Goal: Transaction & Acquisition: Purchase product/service

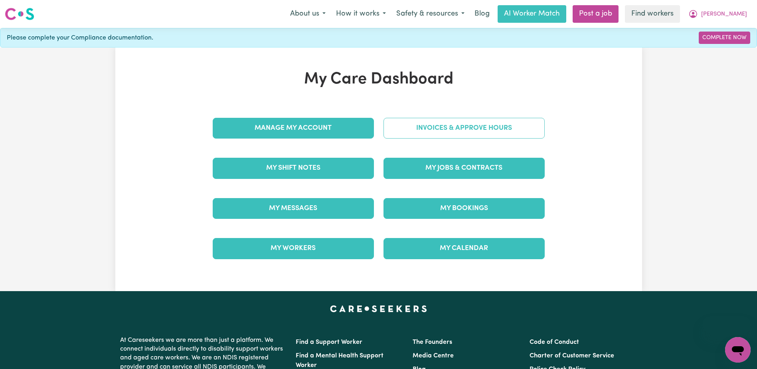
drag, startPoint x: 0, startPoint y: 0, endPoint x: 453, endPoint y: 130, distance: 470.7
click at [453, 130] on link "Invoices & Approve Hours" at bounding box center [463, 128] width 161 height 21
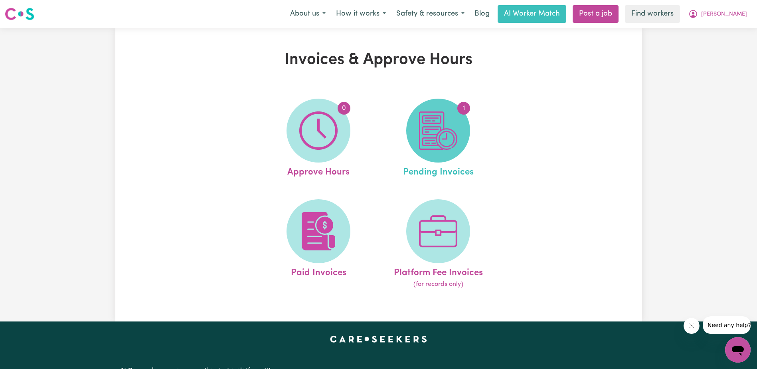
click at [439, 140] on img at bounding box center [438, 130] width 38 height 38
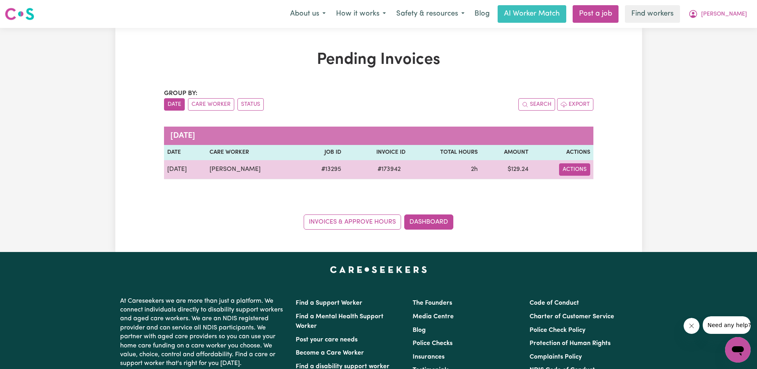
click at [583, 165] on button "Actions" at bounding box center [574, 169] width 31 height 12
click at [589, 202] on link "Make Payment" at bounding box center [597, 204] width 73 height 16
select select "card_1QINzUB2z0xKyepBNbshkzjV"
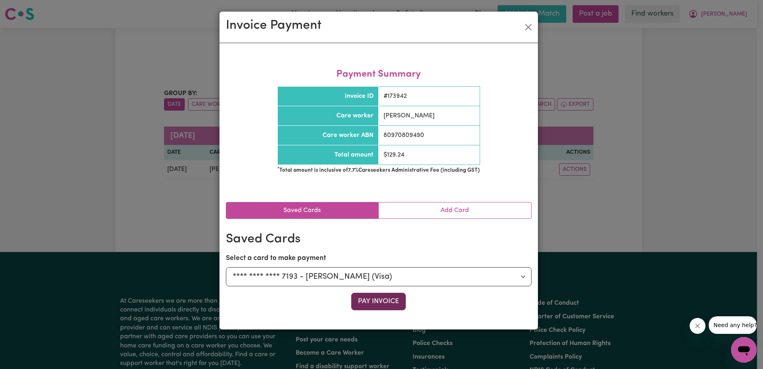
click at [374, 299] on button "Pay Invoice" at bounding box center [378, 302] width 55 height 18
